Goal: Task Accomplishment & Management: Manage account settings

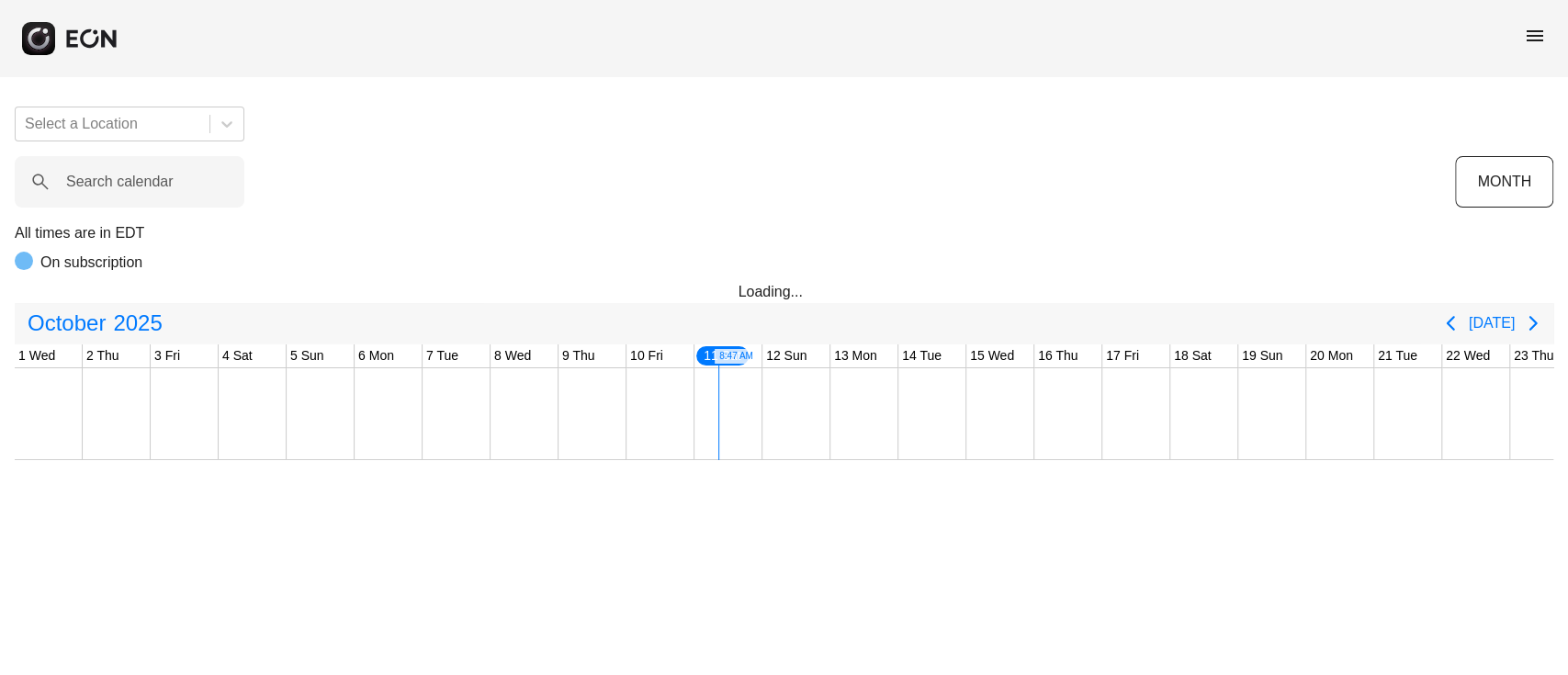
scroll to position [0, 567]
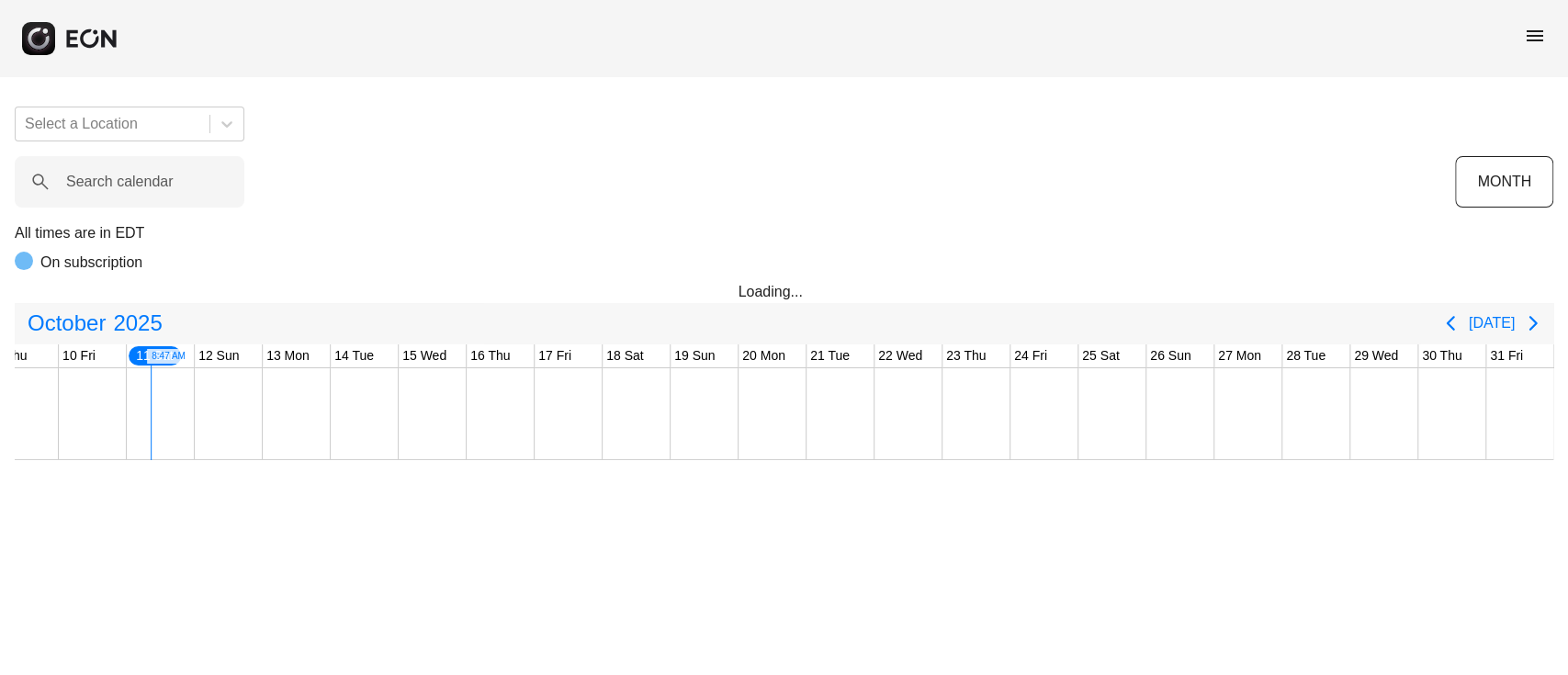
click at [1535, 41] on span "menu" at bounding box center [1534, 36] width 22 height 22
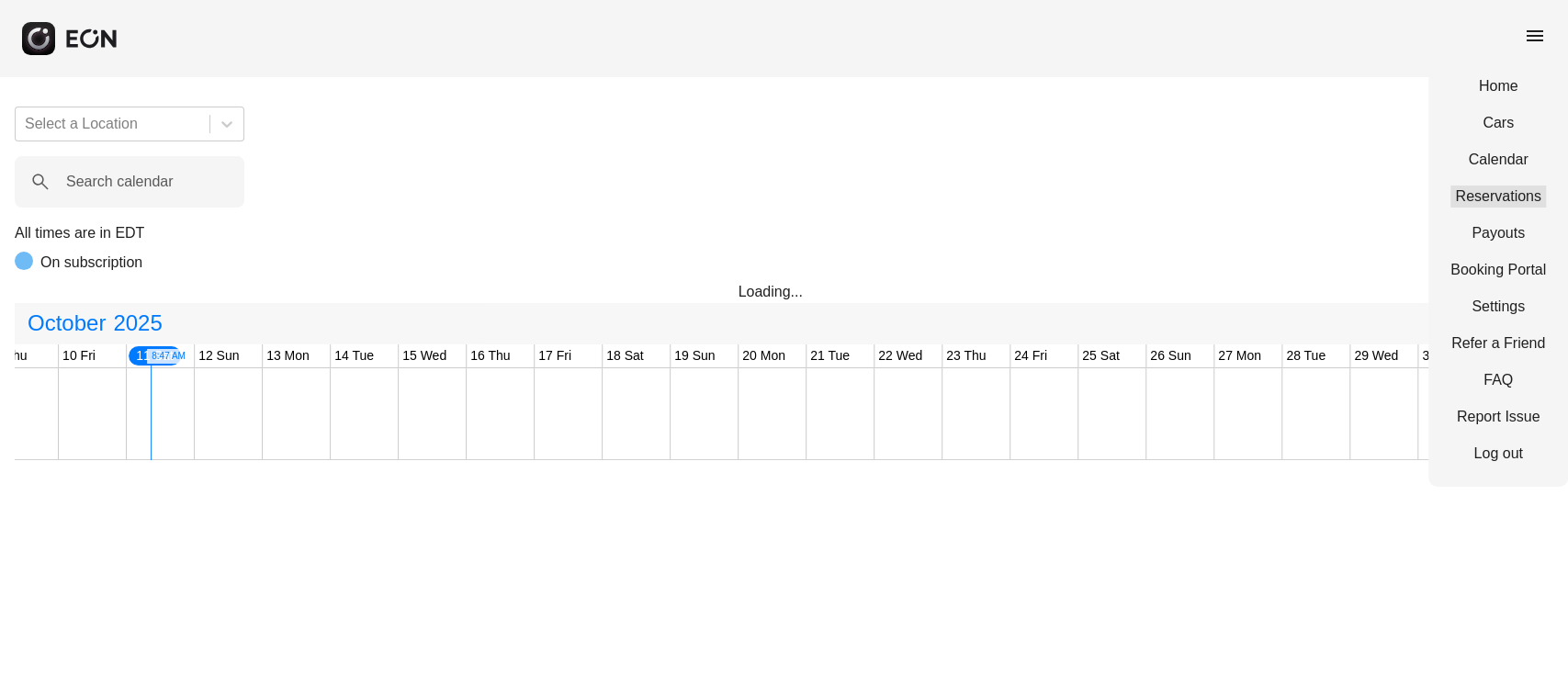
click at [1478, 188] on link "Reservations" at bounding box center [1497, 196] width 95 height 22
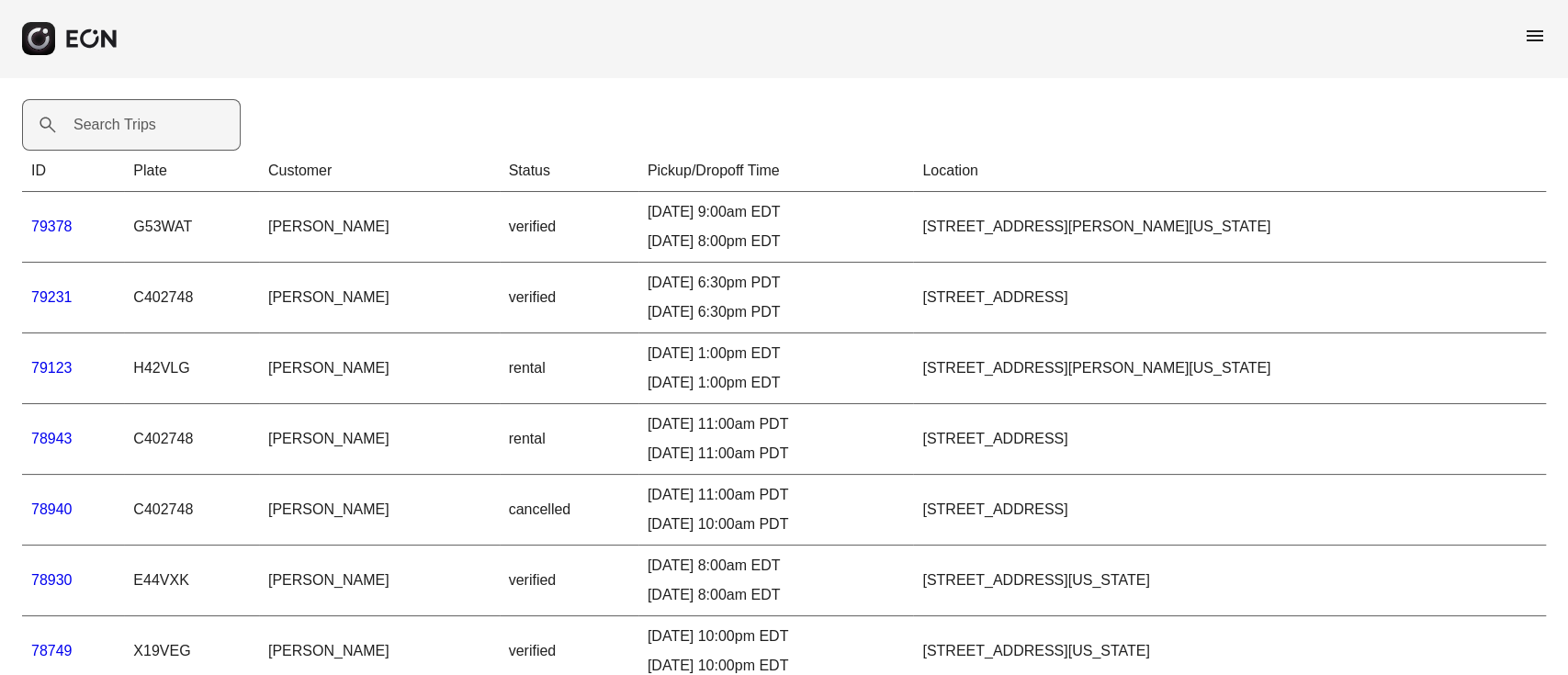
click at [87, 116] on label "Search Trips" at bounding box center [114, 124] width 83 height 22
click at [87, 116] on Trips "Search Trips" at bounding box center [131, 124] width 218 height 51
paste Trips "*****"
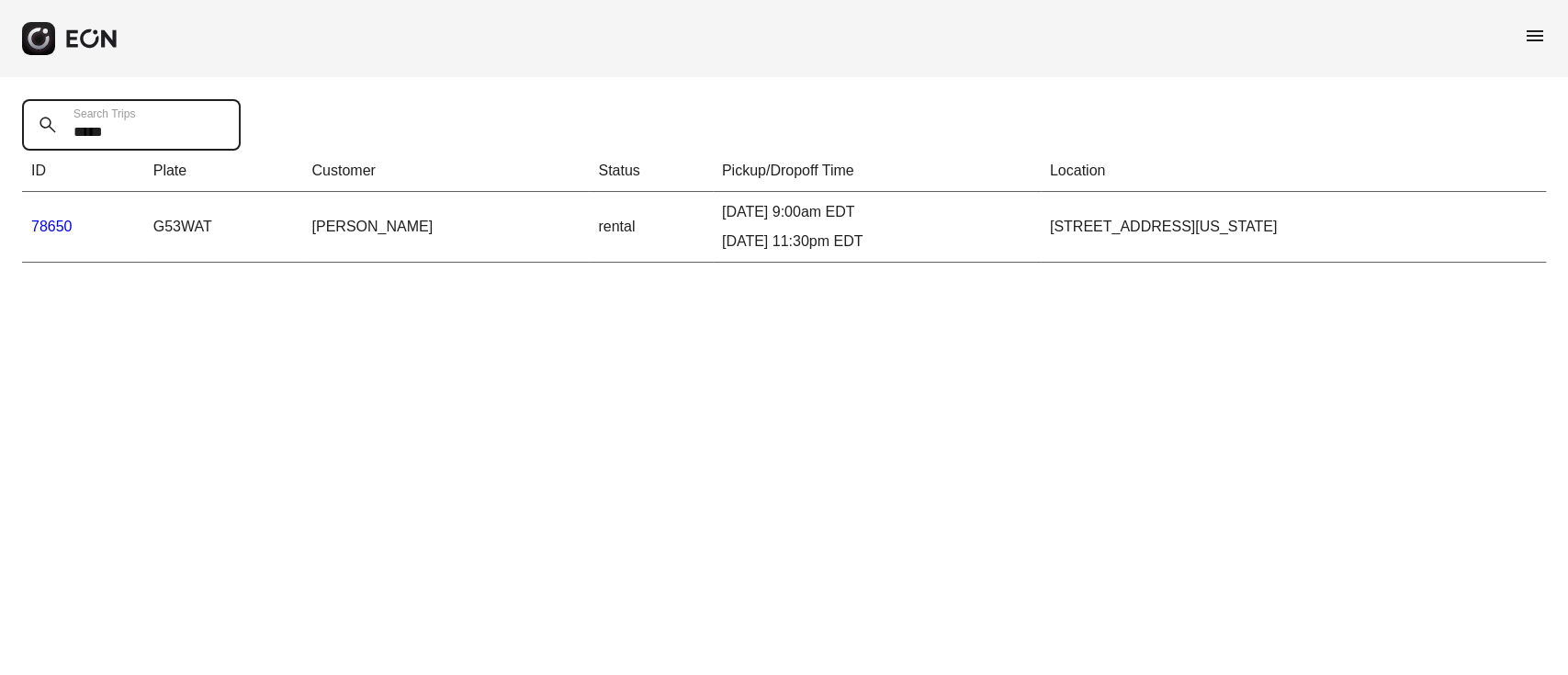
type Trips "*****"
click at [70, 228] on link "78650" at bounding box center [51, 226] width 41 height 15
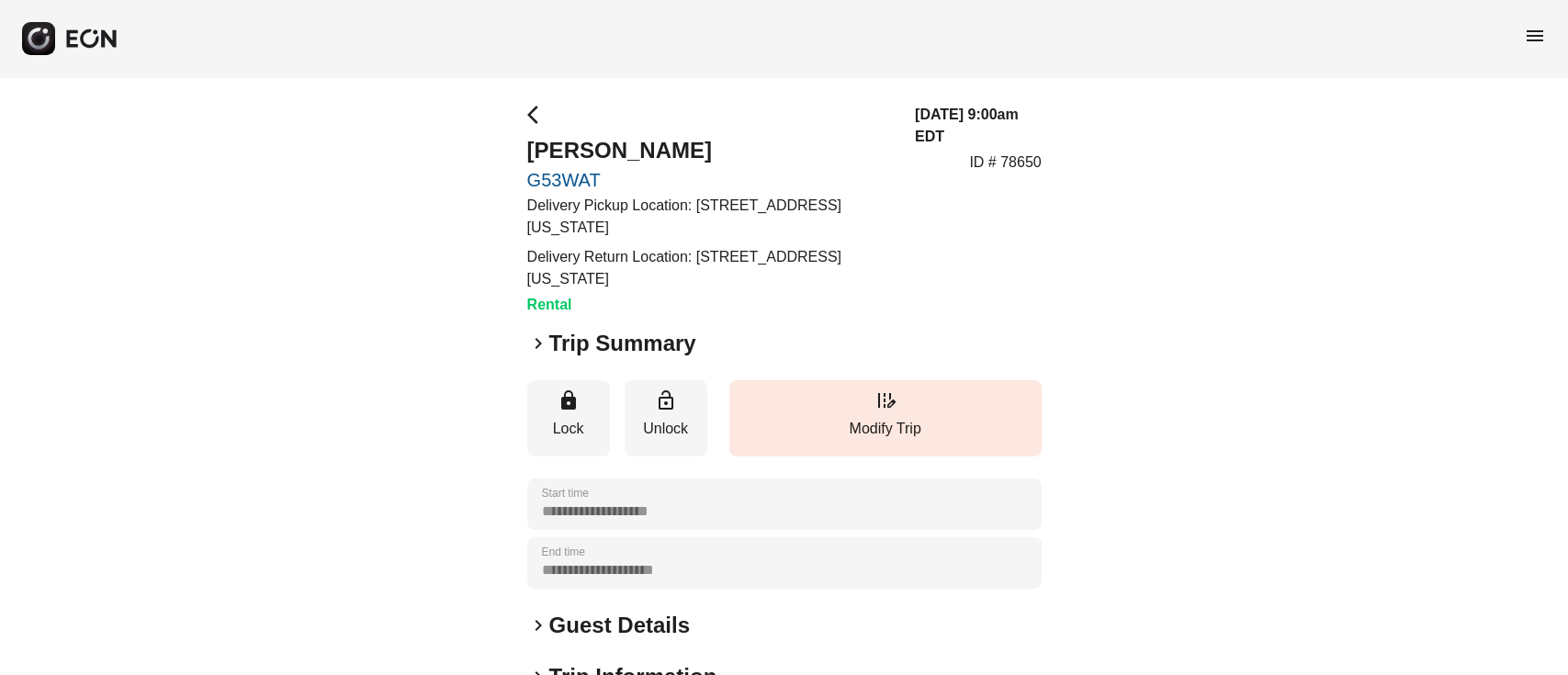
scroll to position [315, 0]
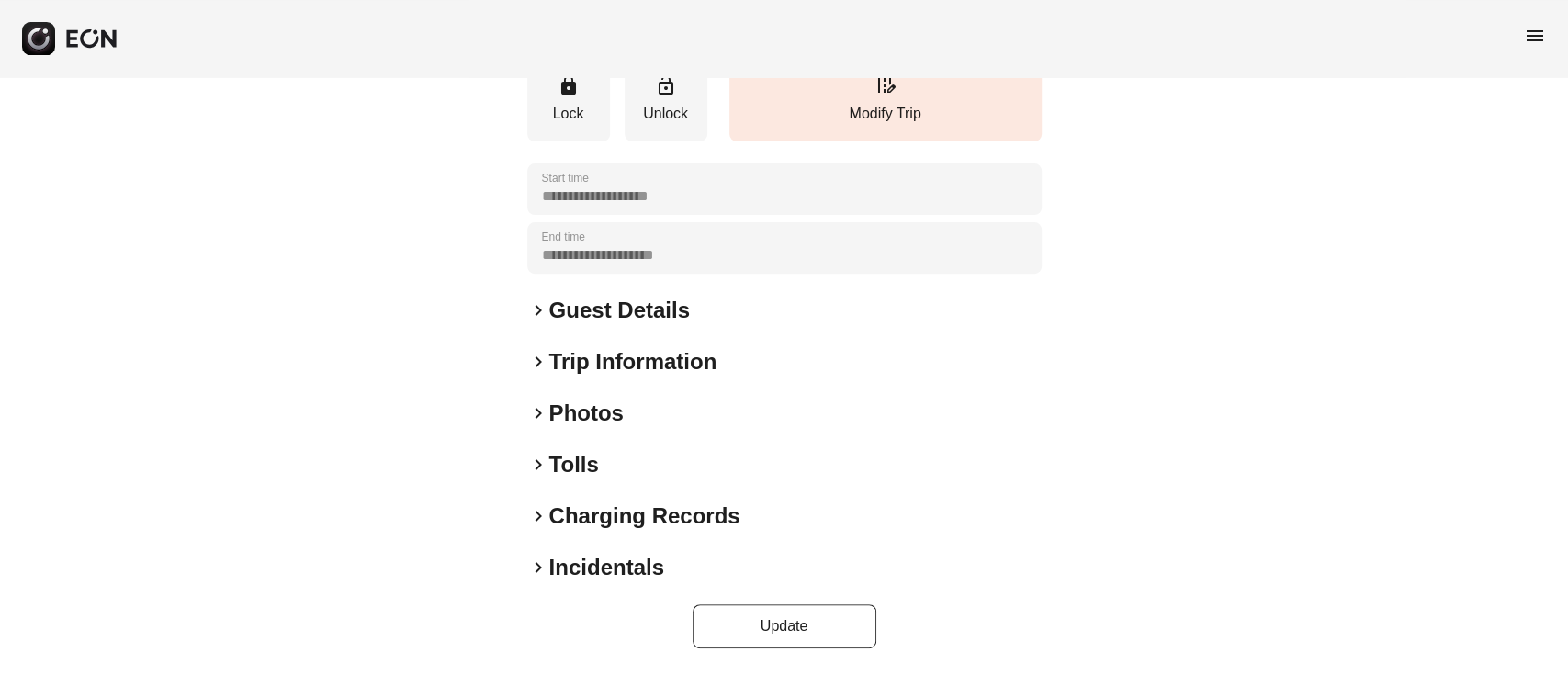
click at [618, 408] on h2 "Photos" at bounding box center [585, 413] width 74 height 30
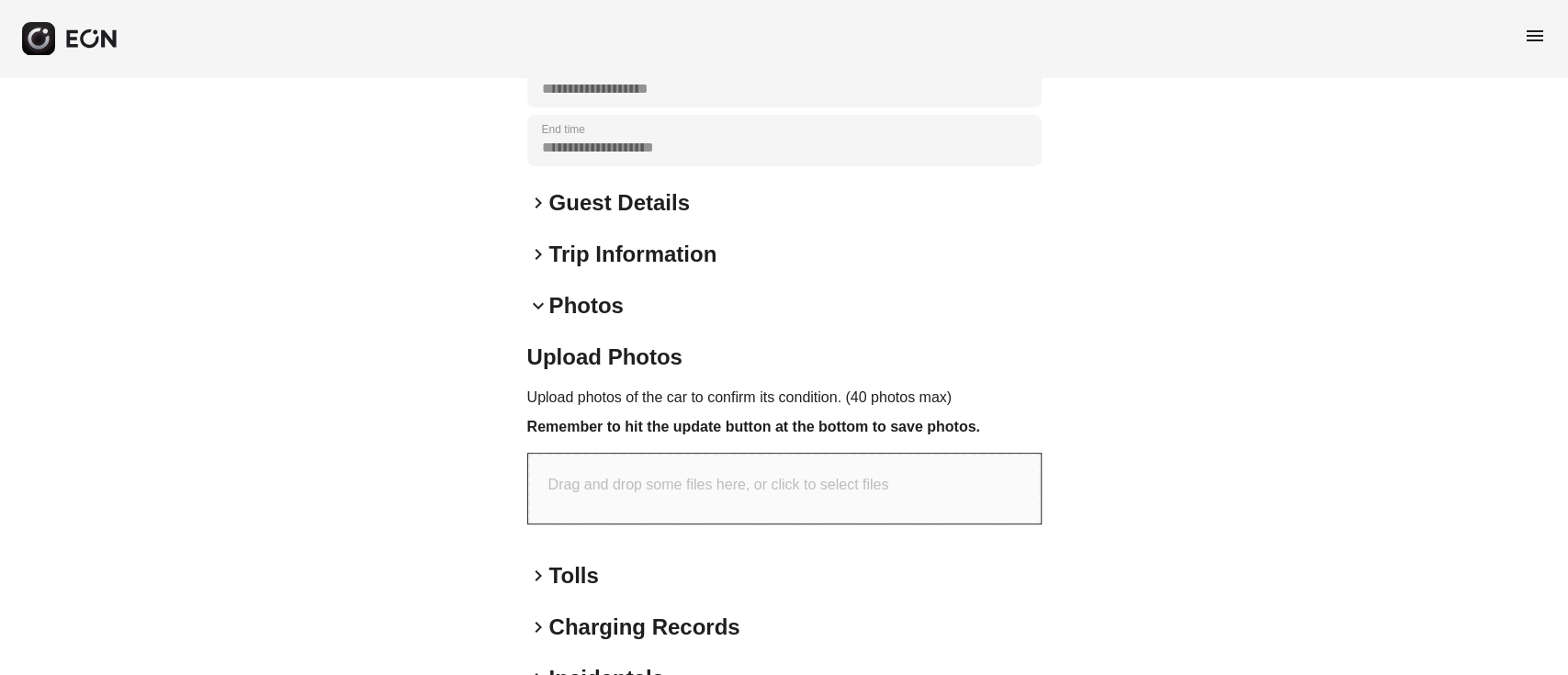
scroll to position [533, 0]
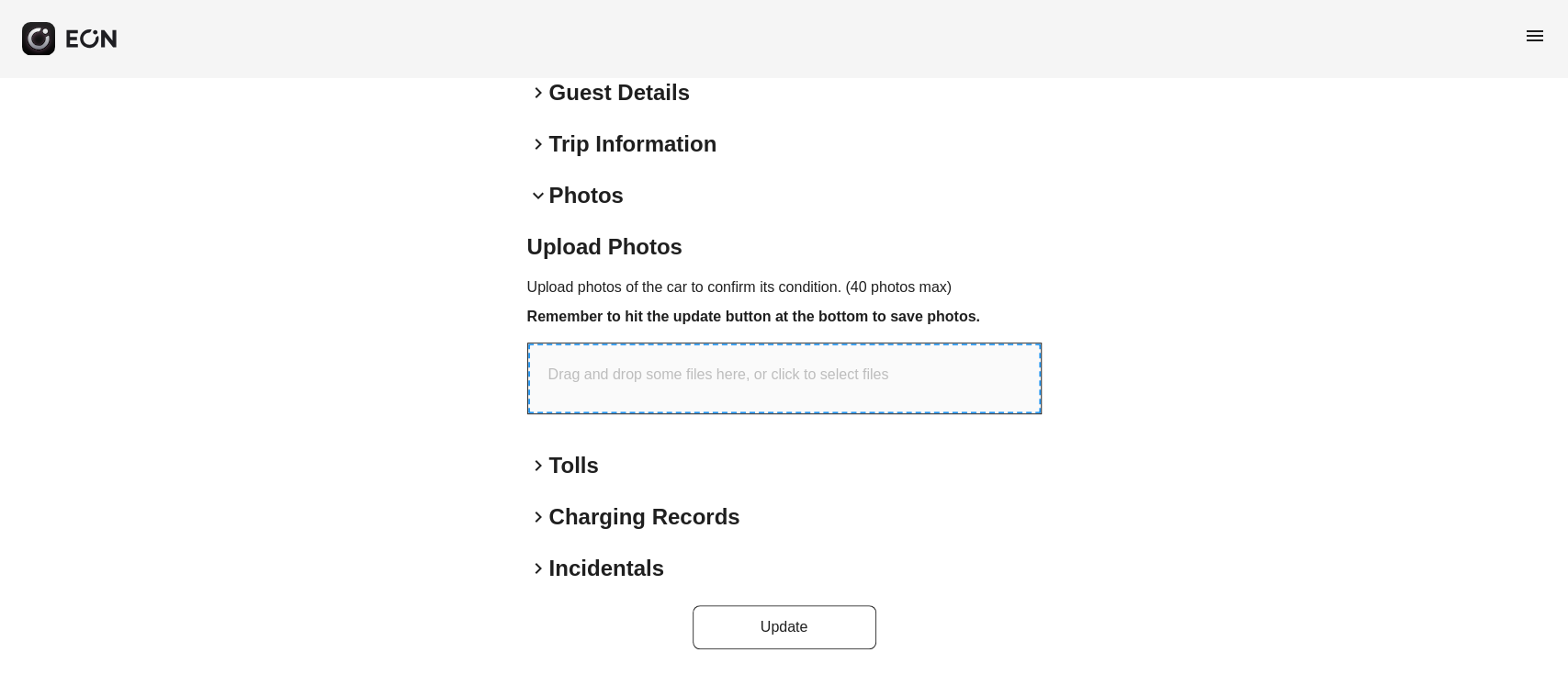
click at [723, 376] on p "Drag and drop some files here, or click to select files" at bounding box center [718, 374] width 340 height 22
type input "**********"
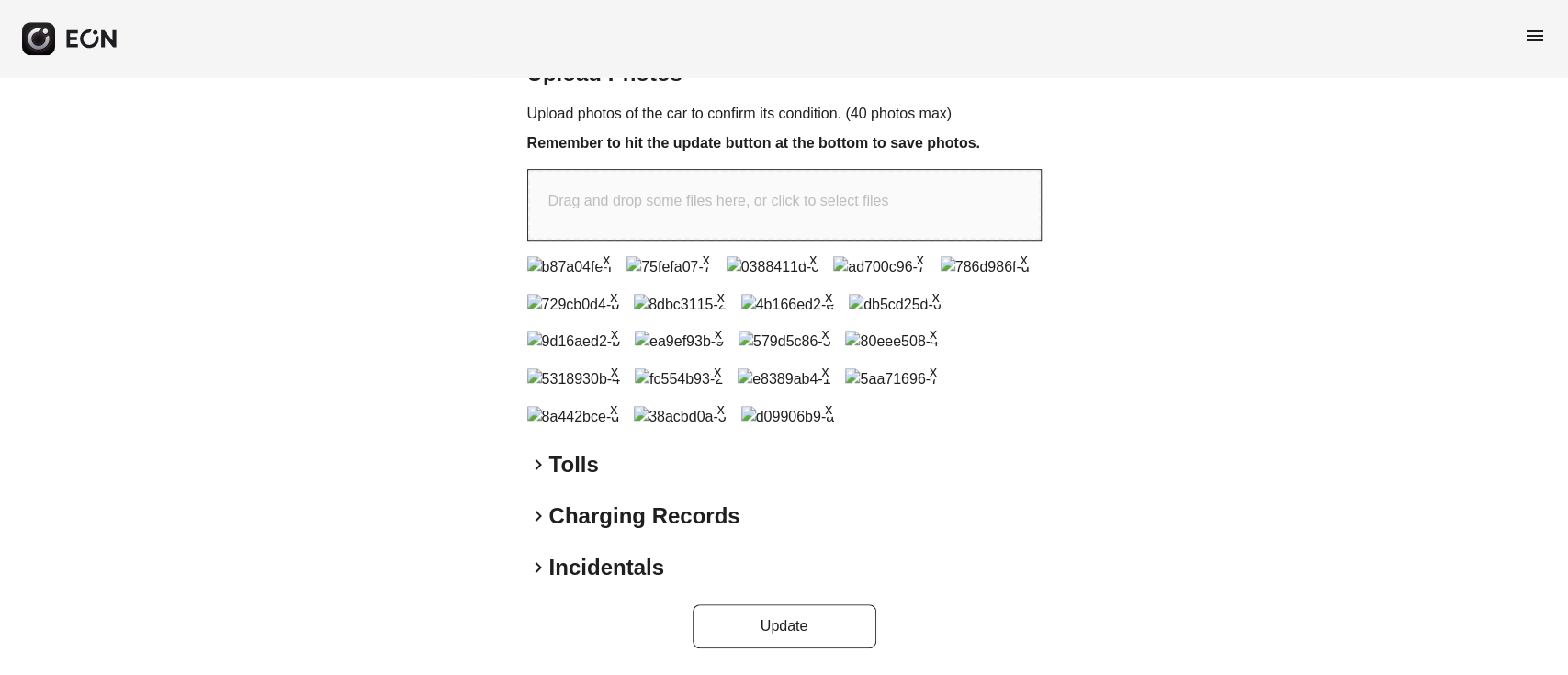
scroll to position [1043, 0]
click at [758, 636] on button "Update" at bounding box center [784, 627] width 184 height 44
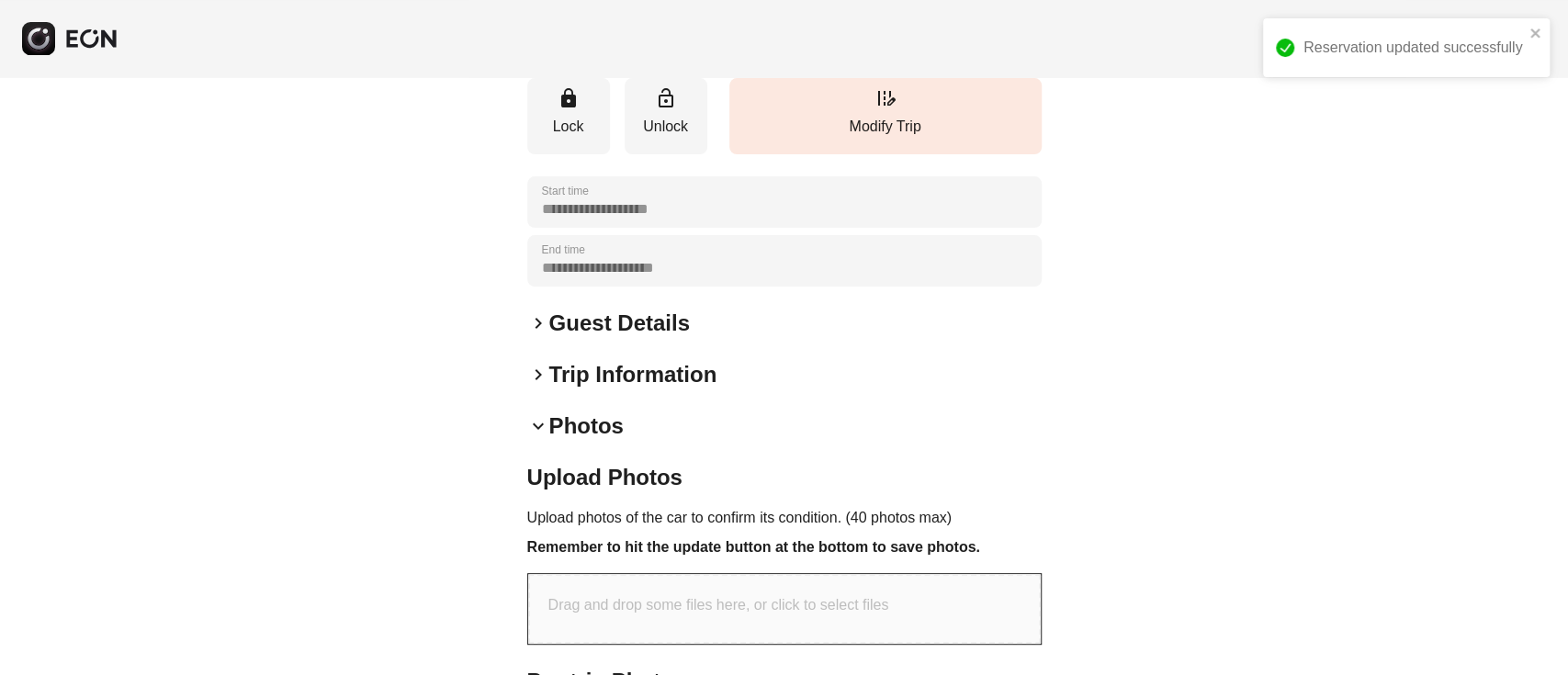
scroll to position [239, 0]
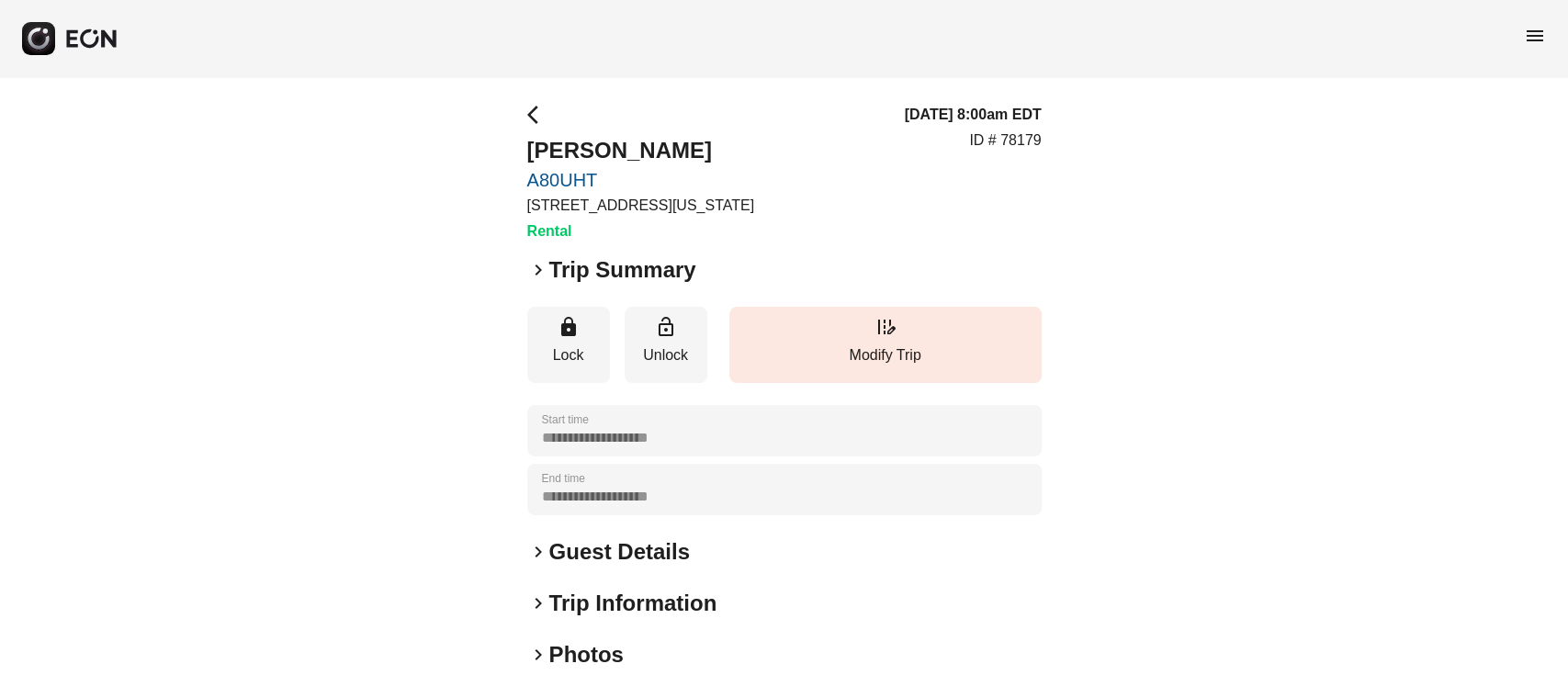
click at [626, 649] on div "keyboard_arrow_right Photos" at bounding box center [784, 655] width 514 height 30
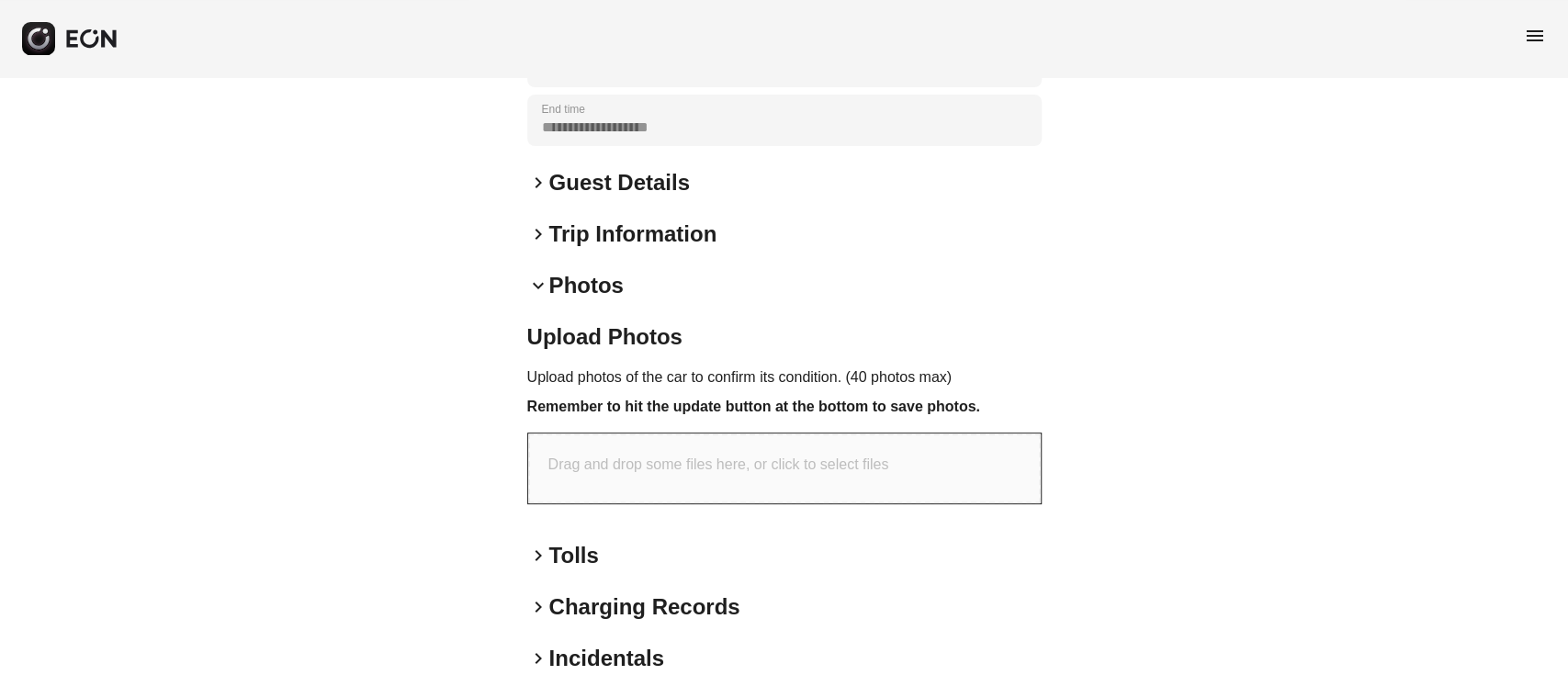
scroll to position [460, 0]
